Goal: Task Accomplishment & Management: Manage account settings

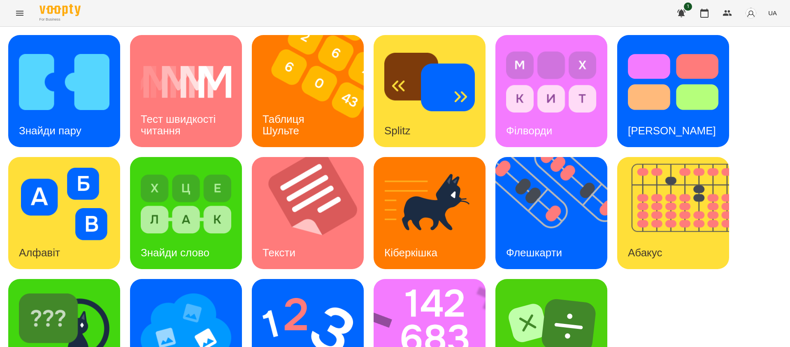
scroll to position [32, 0]
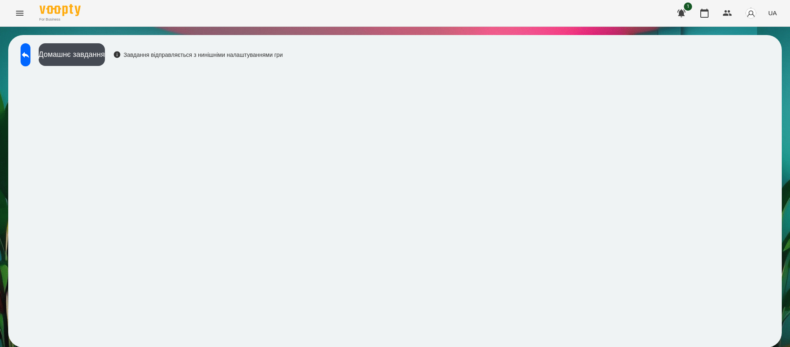
scroll to position [0, 0]
click at [30, 58] on icon at bounding box center [26, 55] width 10 height 10
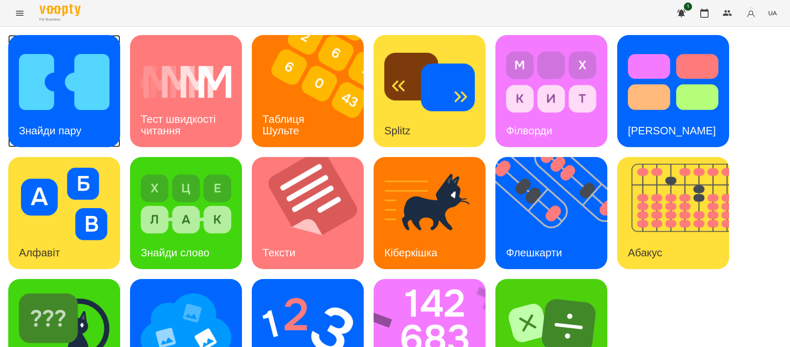
click at [70, 128] on h3 "Знайди пару" at bounding box center [50, 130] width 63 height 12
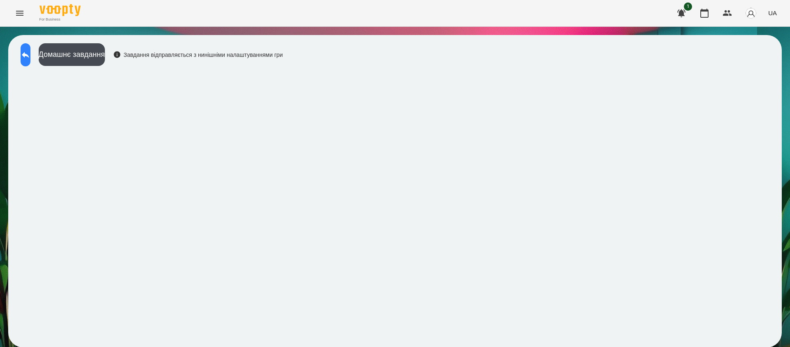
click at [29, 56] on icon at bounding box center [25, 55] width 7 height 6
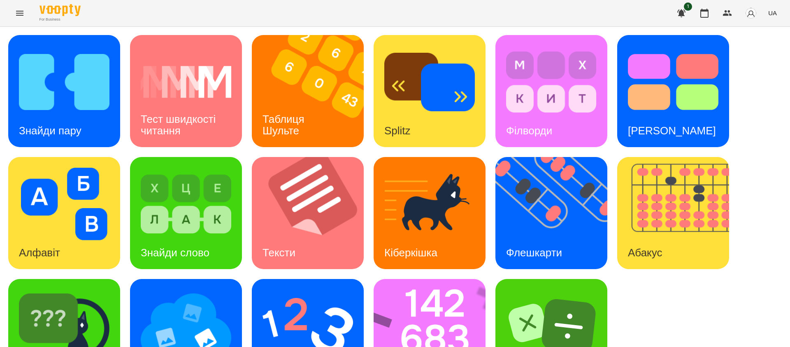
scroll to position [52, 0]
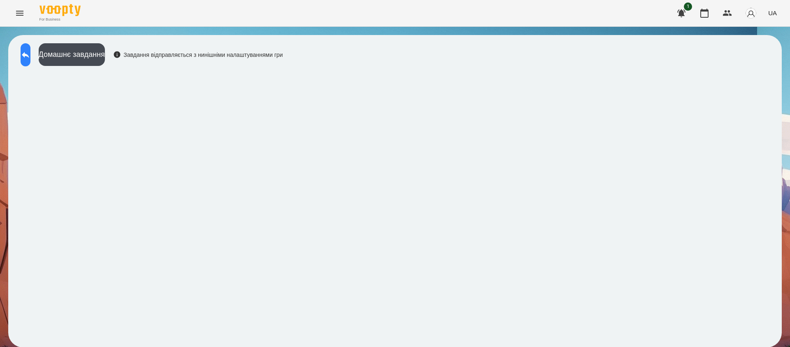
click at [29, 55] on icon at bounding box center [25, 55] width 7 height 6
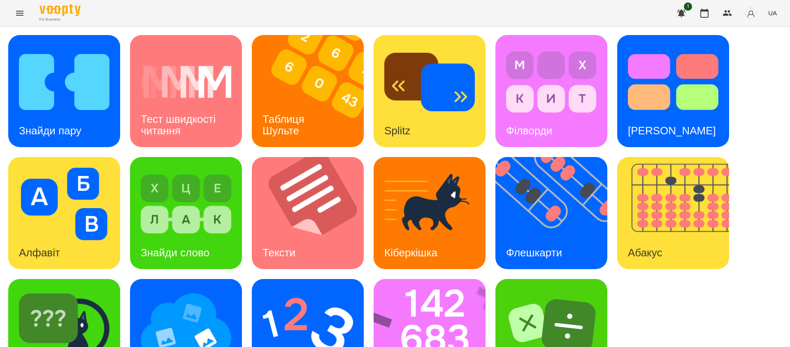
scroll to position [52, 0]
click at [88, 294] on img at bounding box center [64, 325] width 91 height 72
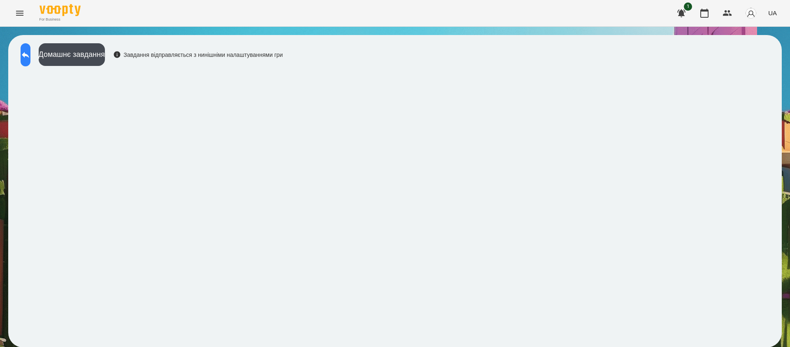
click at [29, 55] on icon at bounding box center [25, 55] width 7 height 6
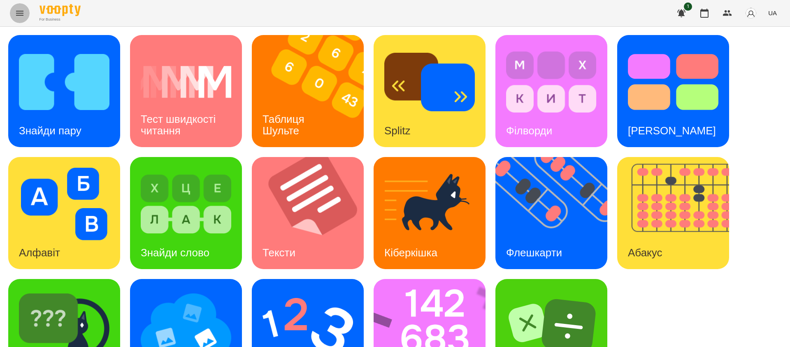
click at [19, 14] on icon "Menu" at bounding box center [20, 13] width 10 height 10
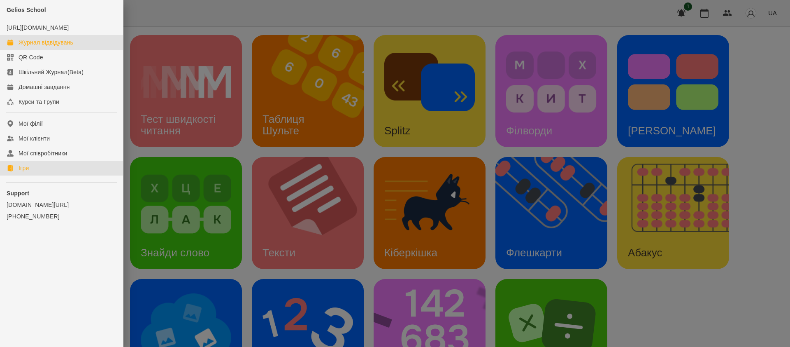
click at [56, 47] on div "Журнал відвідувань" at bounding box center [46, 42] width 55 height 8
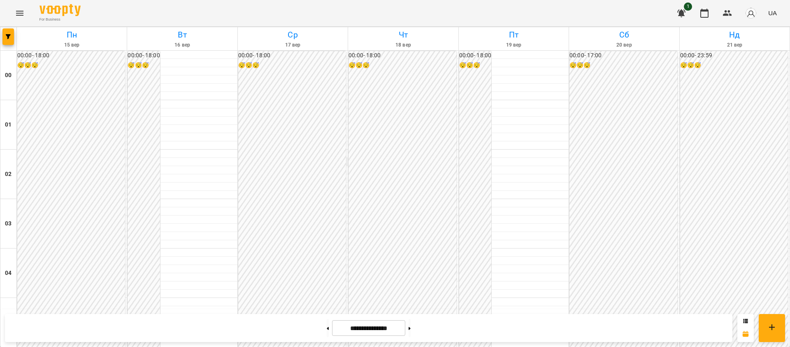
scroll to position [871, 0]
click at [327, 325] on button at bounding box center [328, 328] width 2 height 18
type input "**********"
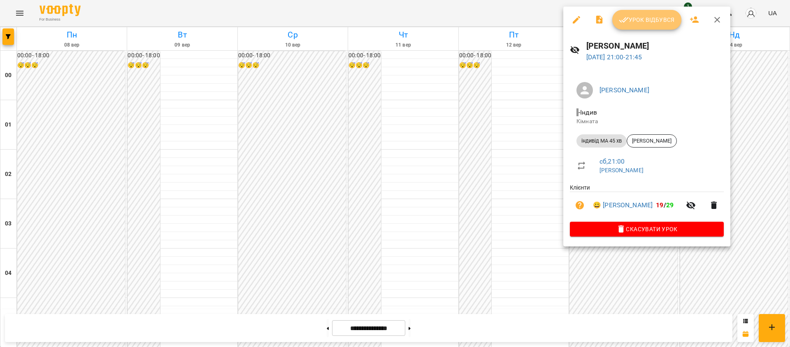
click at [654, 16] on span "Урок відбувся" at bounding box center [647, 20] width 56 height 10
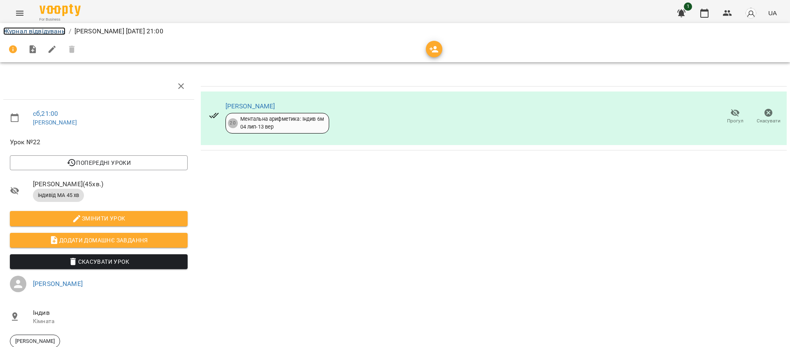
click at [56, 29] on link "Журнал відвідувань" at bounding box center [34, 31] width 62 height 8
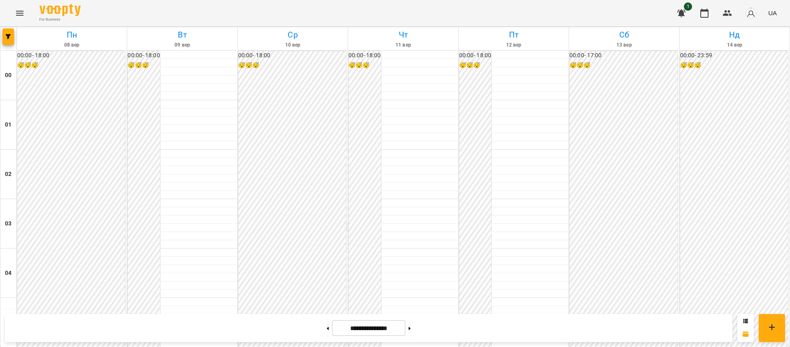
scroll to position [926, 0]
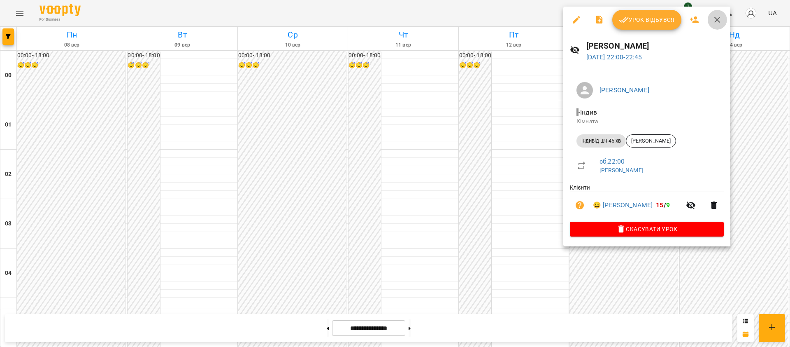
click at [720, 17] on icon "button" at bounding box center [717, 20] width 10 height 10
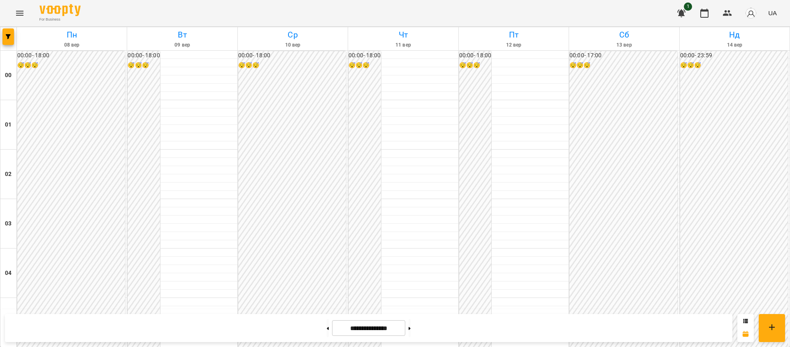
click at [17, 13] on icon "Menu" at bounding box center [19, 13] width 7 height 5
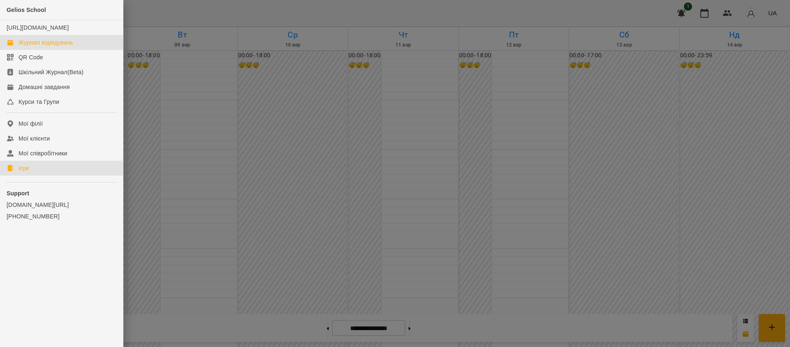
click at [30, 174] on link "Ігри" at bounding box center [61, 168] width 123 height 15
